Goal: Task Accomplishment & Management: Manage account settings

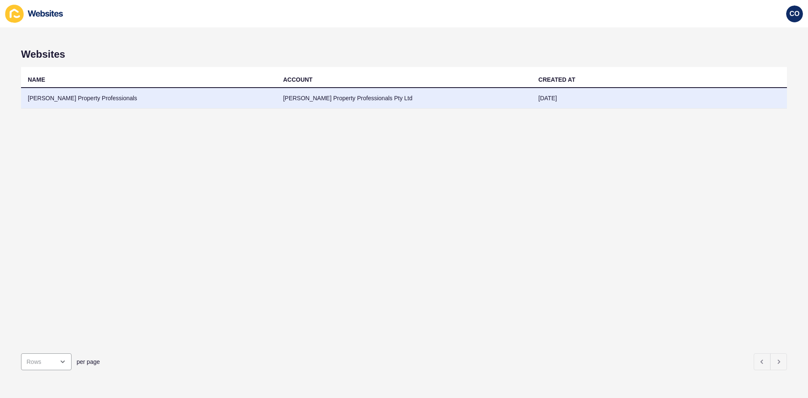
click at [73, 101] on td "Avery Property Professionals" at bounding box center [148, 98] width 255 height 21
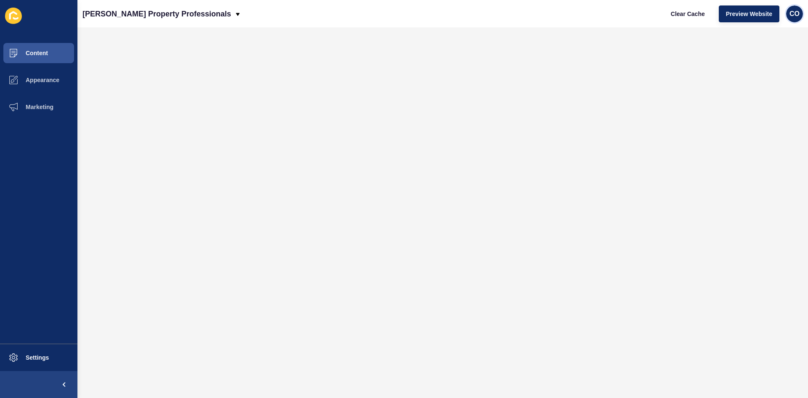
click at [646, 18] on div "CO" at bounding box center [794, 13] width 17 height 17
drag, startPoint x: 765, startPoint y: 71, endPoint x: 127, endPoint y: 93, distance: 638.3
click at [646, 72] on link "Logout" at bounding box center [774, 70] width 62 height 19
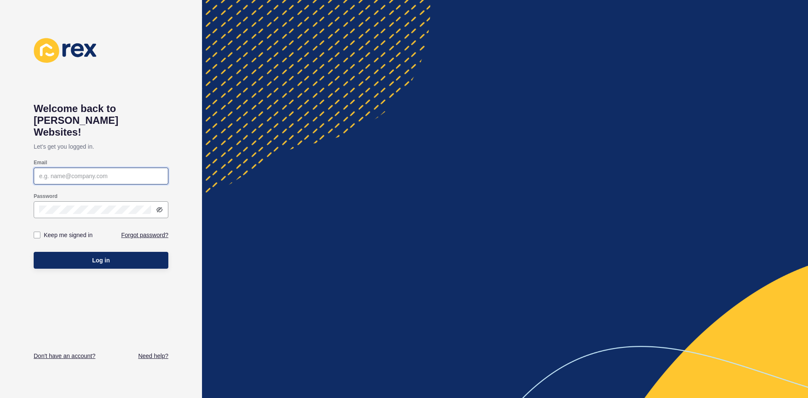
type input "christian.oliveros@rexsoftware.com.au"
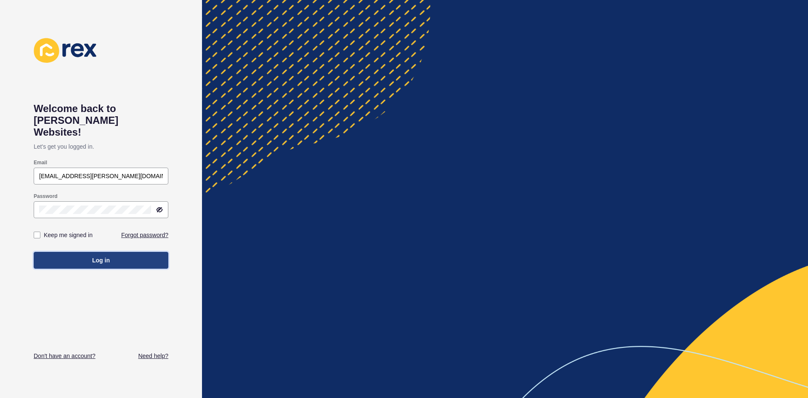
click at [112, 252] on button "Log in" at bounding box center [101, 260] width 135 height 17
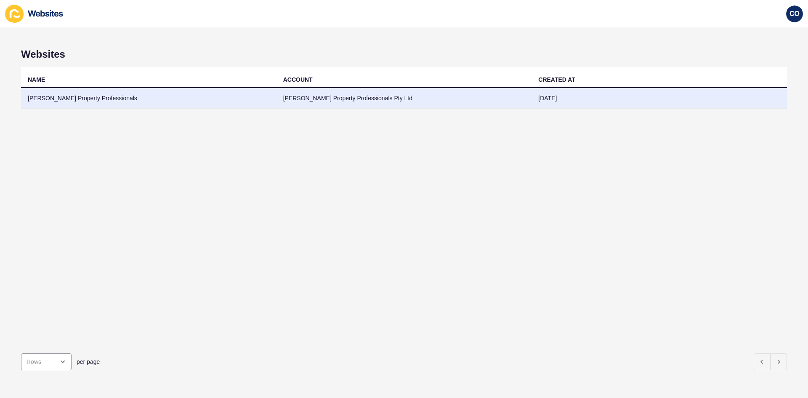
click at [75, 94] on td "Avery Property Professionals" at bounding box center [148, 98] width 255 height 21
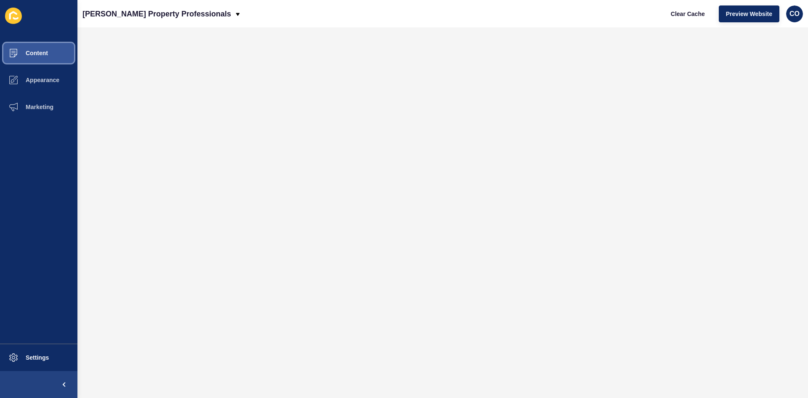
click at [51, 56] on button "Content" at bounding box center [38, 53] width 77 height 27
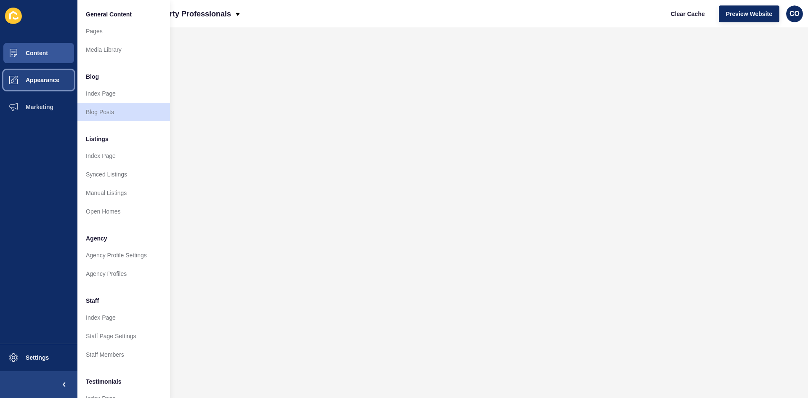
click at [46, 80] on span "Appearance" at bounding box center [29, 80] width 61 height 7
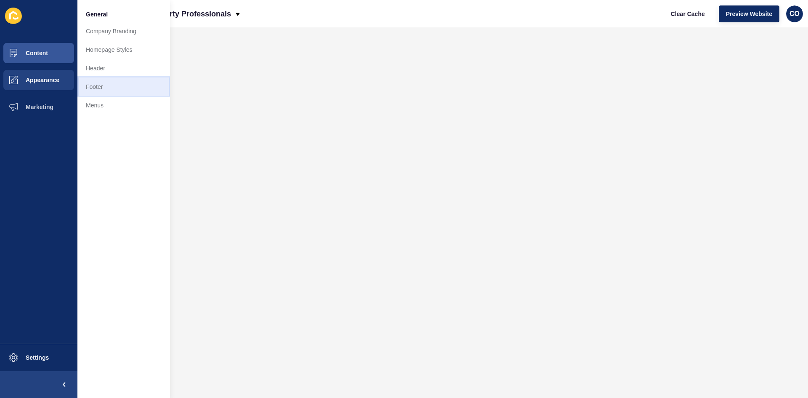
click at [109, 84] on link "Footer" at bounding box center [123, 86] width 93 height 19
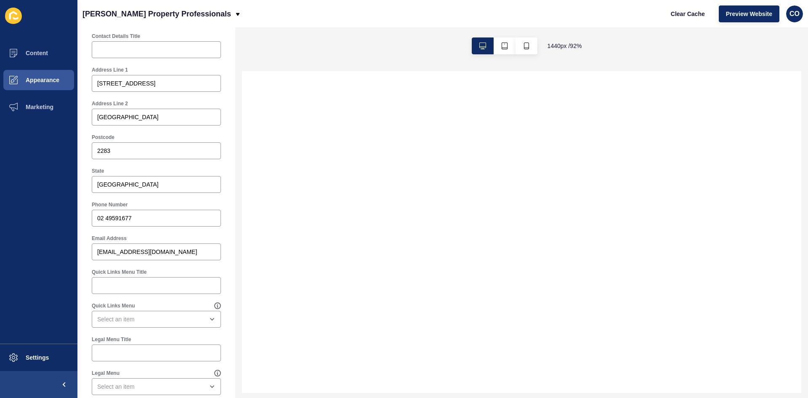
scroll to position [295, 0]
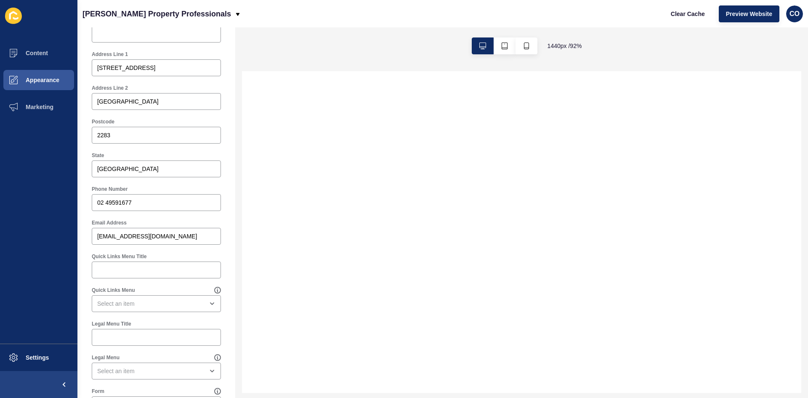
select select
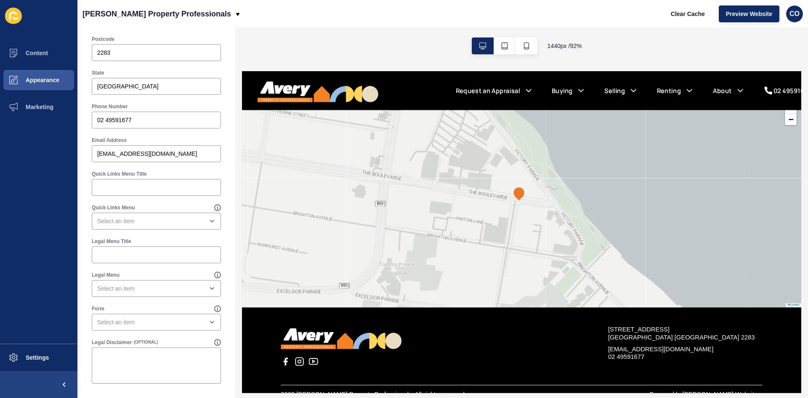
scroll to position [1582, 0]
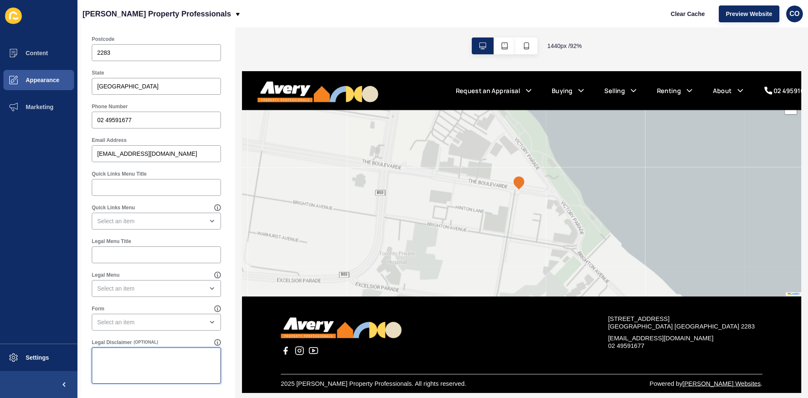
click at [158, 307] on textarea "Legal Disclaimer" at bounding box center [156, 365] width 127 height 34
paste textarea "Disclaimer The content contained in this web site is presented for your conveni…"
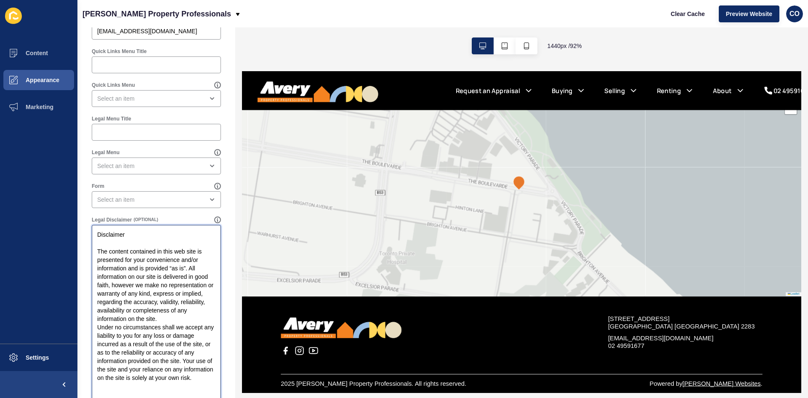
click at [187, 307] on textarea "Disclaimer The content contained in this web site is presented for your conveni…" at bounding box center [156, 314] width 127 height 177
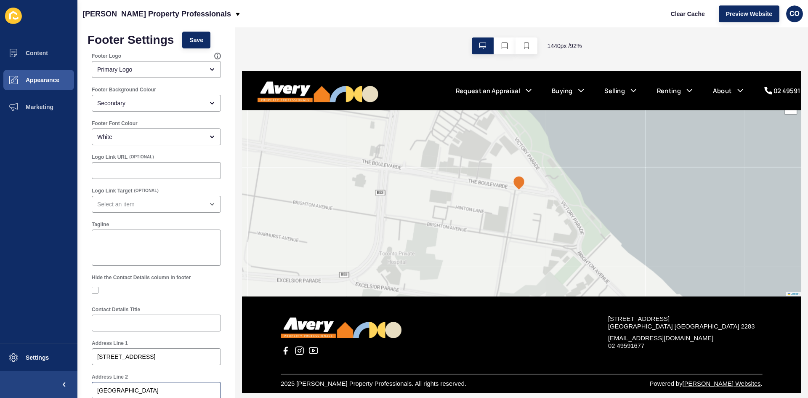
scroll to position [0, 0]
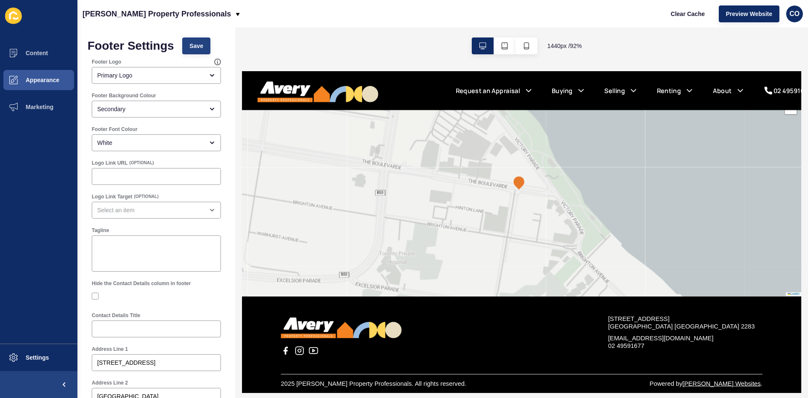
type textarea "Disclaimer The content contained in this web site is presented for your conveni…"
click at [199, 50] on span "Save" at bounding box center [196, 46] width 14 height 8
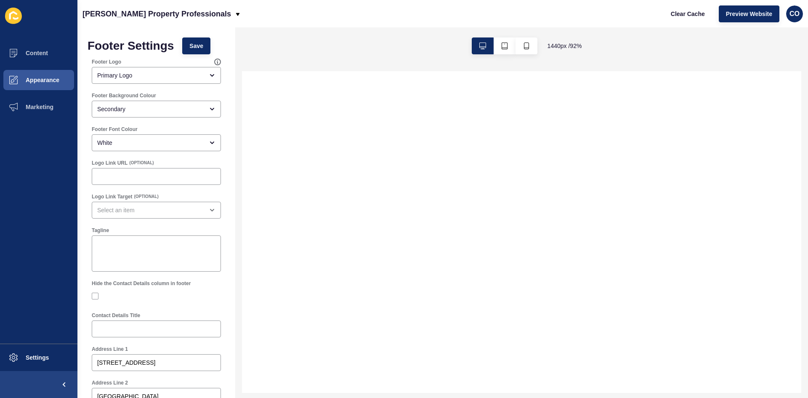
select select
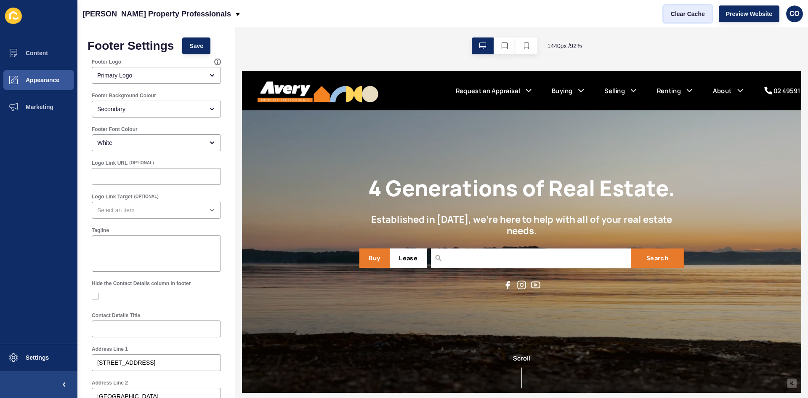
click at [646, 14] on span "Clear Cache" at bounding box center [688, 14] width 34 height 8
click at [646, 13] on span "Preview Website" at bounding box center [749, 14] width 46 height 8
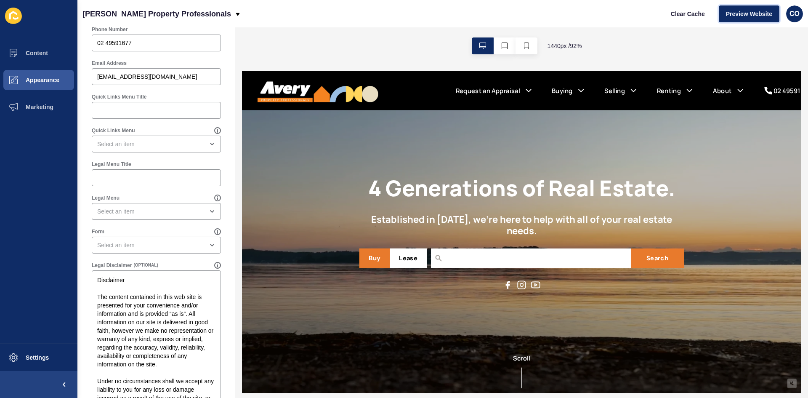
scroll to position [528, 0]
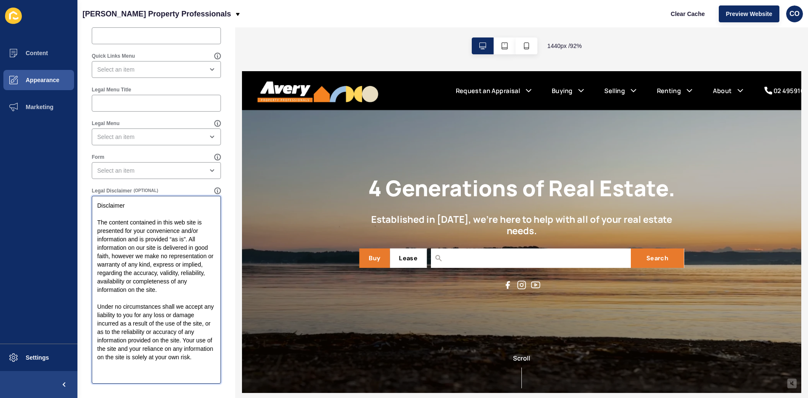
drag, startPoint x: 95, startPoint y: 222, endPoint x: 93, endPoint y: 202, distance: 20.2
click at [93, 202] on textarea "Disclaimer The content contained in this web site is presented for your conveni…" at bounding box center [156, 289] width 127 height 185
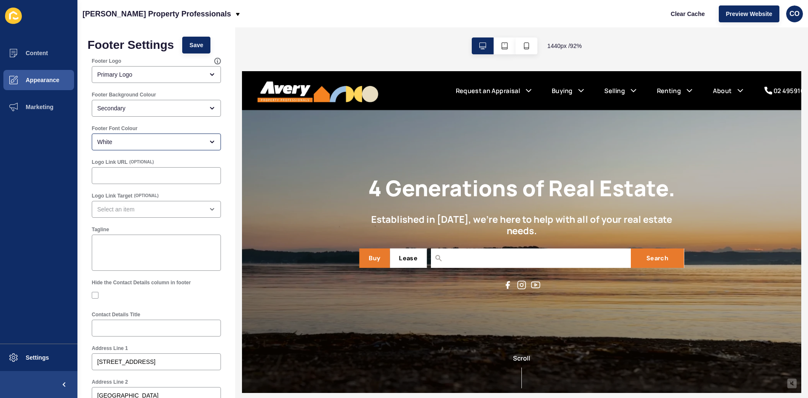
scroll to position [0, 0]
type textarea "The content contained in this web site is presented for your convenience and/or…"
click at [196, 43] on span "Save" at bounding box center [196, 46] width 14 height 8
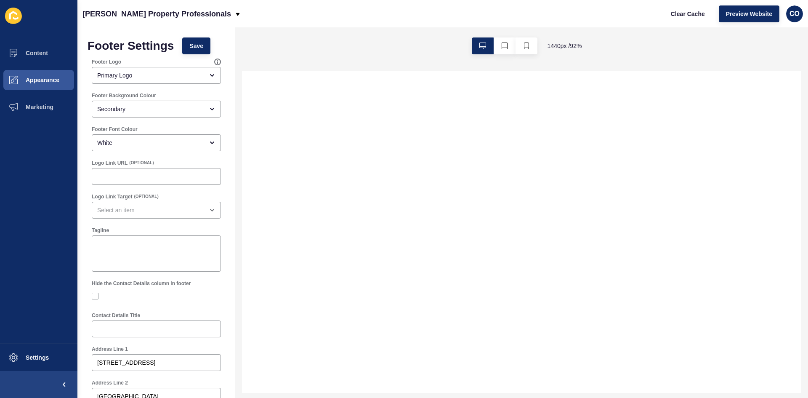
select select
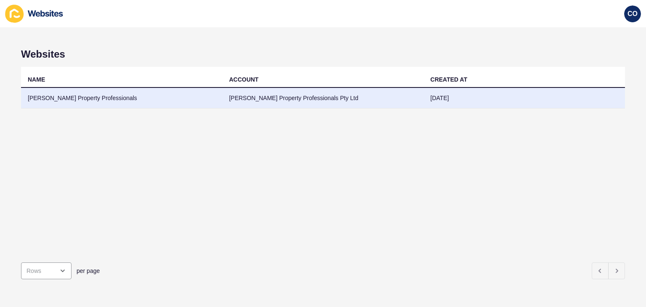
click at [64, 98] on td "Avery Property Professionals" at bounding box center [122, 98] width 202 height 21
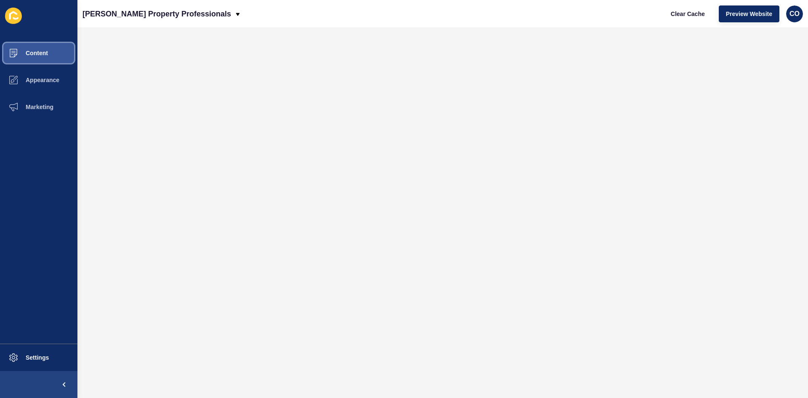
click at [41, 52] on span "Content" at bounding box center [23, 53] width 49 height 7
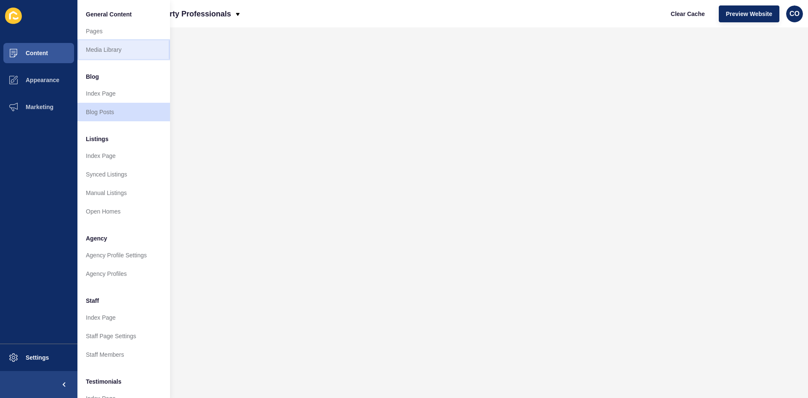
click at [82, 52] on link "Media Library" at bounding box center [123, 49] width 93 height 19
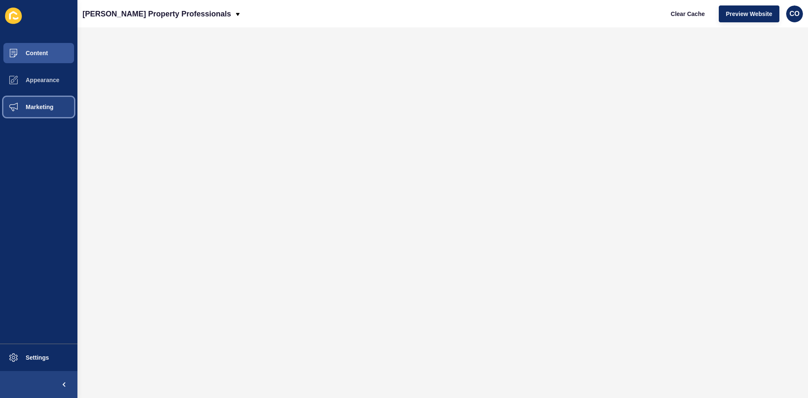
click at [42, 104] on span "Marketing" at bounding box center [26, 107] width 55 height 7
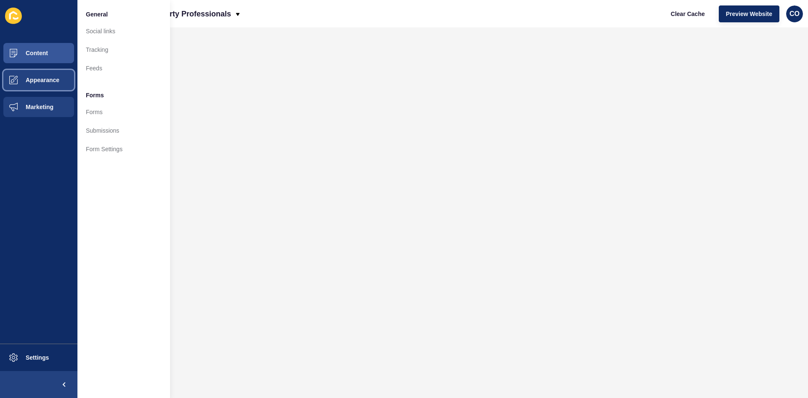
click at [54, 80] on span "Appearance" at bounding box center [29, 80] width 61 height 7
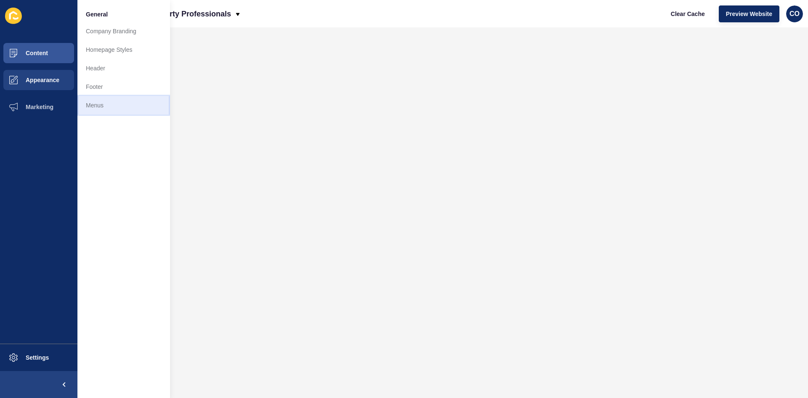
click at [93, 102] on link "Menus" at bounding box center [123, 105] width 93 height 19
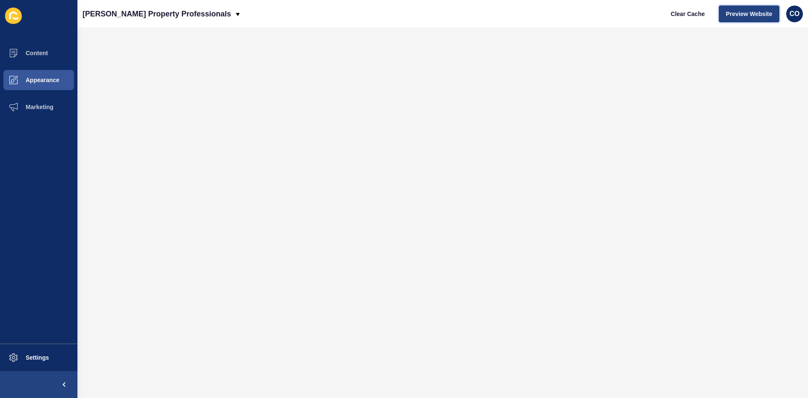
click at [749, 15] on span "Preview Website" at bounding box center [749, 14] width 46 height 8
click at [690, 16] on span "Clear Cache" at bounding box center [688, 14] width 34 height 8
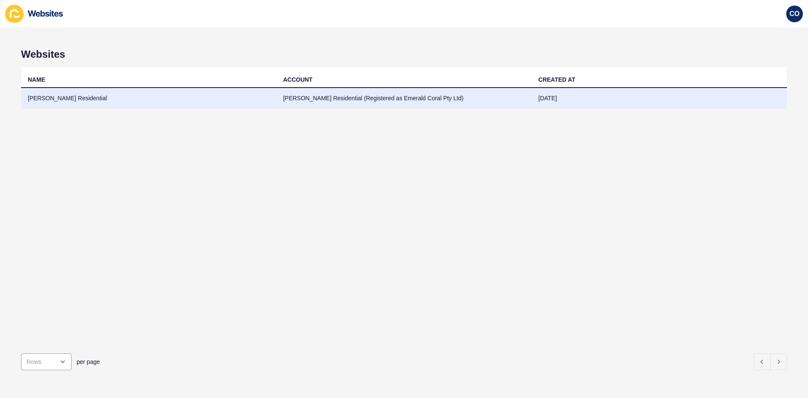
click at [75, 97] on td "[PERSON_NAME] Residential" at bounding box center [148, 98] width 255 height 21
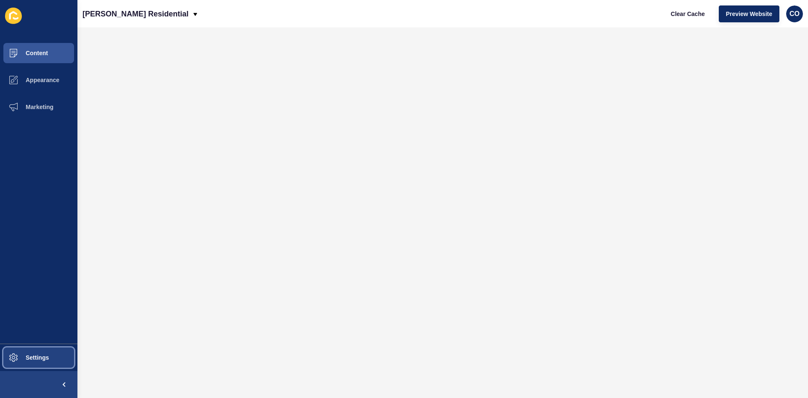
click at [44, 307] on button "Settings" at bounding box center [38, 357] width 77 height 27
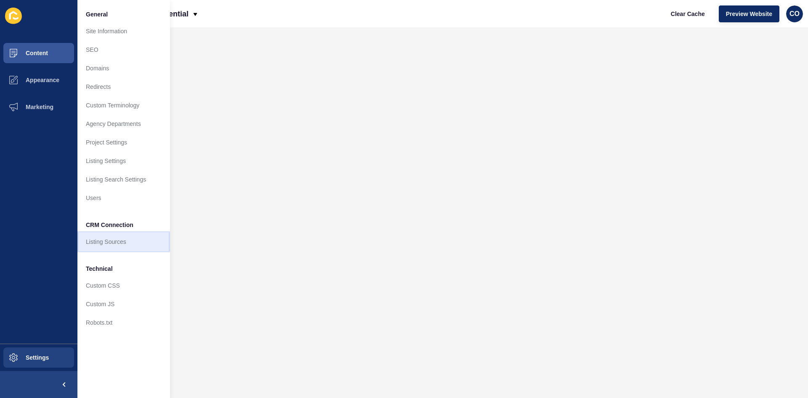
click at [112, 244] on link "Listing Sources" at bounding box center [123, 241] width 93 height 19
